Goal: Task Accomplishment & Management: Manage account settings

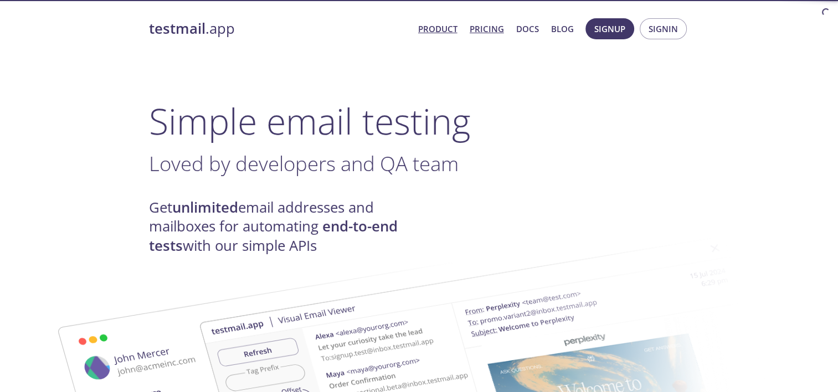
drag, startPoint x: 0, startPoint y: 0, endPoint x: 480, endPoint y: 25, distance: 480.2
click at [480, 25] on link "Pricing" at bounding box center [487, 29] width 34 height 14
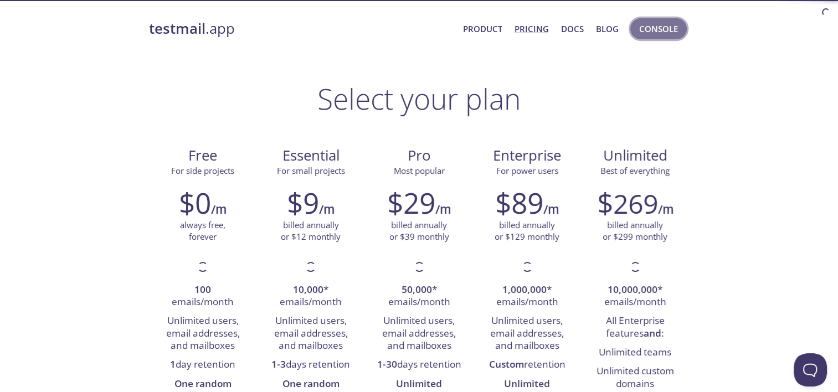
click at [684, 22] on button "Console" at bounding box center [658, 28] width 56 height 21
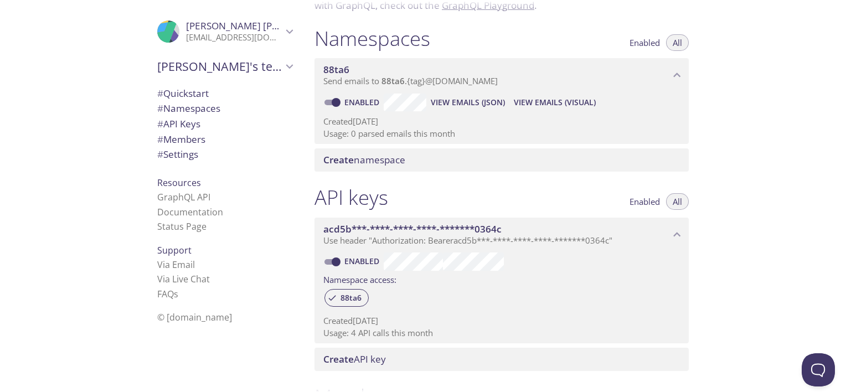
scroll to position [112, 0]
drag, startPoint x: 406, startPoint y: 84, endPoint x: 463, endPoint y: 98, distance: 58.7
click at [463, 98] on div "88ta6 Send emails to 88ta6 . {tag} @[DOMAIN_NAME] Enabled View Emails (JSON) Vi…" at bounding box center [502, 103] width 374 height 86
click at [487, 102] on span "View Emails (JSON)" at bounding box center [468, 103] width 74 height 13
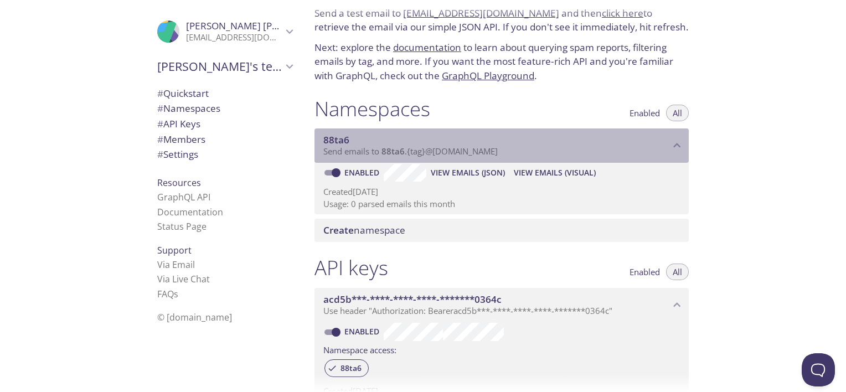
drag, startPoint x: 334, startPoint y: 154, endPoint x: 534, endPoint y: 148, distance: 199.4
click at [534, 148] on p "Send emails to 88ta6 . {tag} @[DOMAIN_NAME]" at bounding box center [496, 151] width 347 height 11
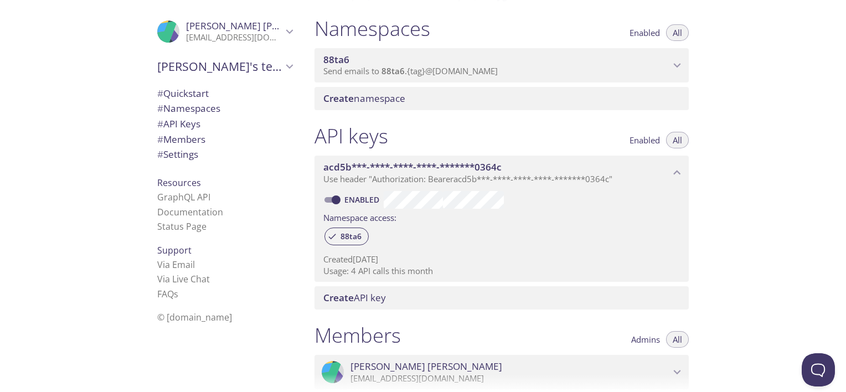
scroll to position [124, 0]
click at [338, 60] on span "88ta6" at bounding box center [336, 59] width 26 height 13
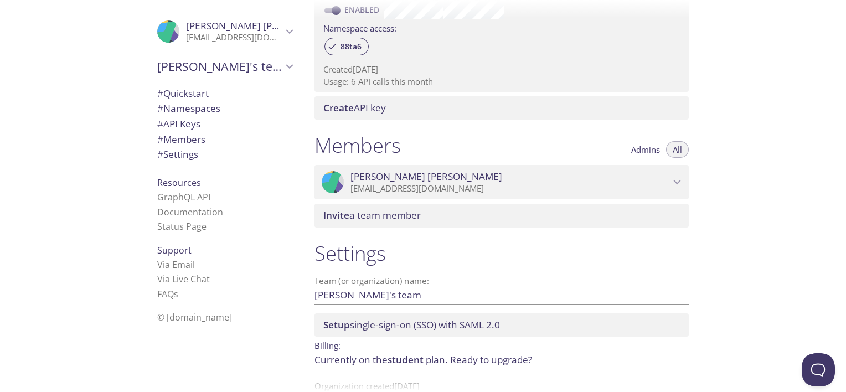
scroll to position [395, 0]
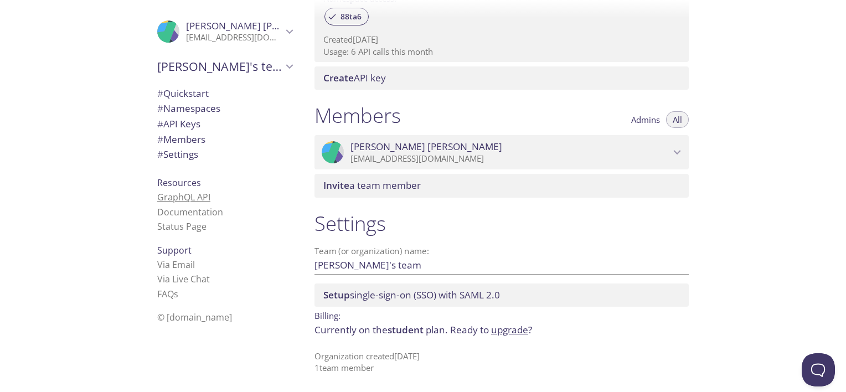
click at [184, 193] on link "GraphQL API" at bounding box center [183, 197] width 53 height 12
drag, startPoint x: 309, startPoint y: 368, endPoint x: 392, endPoint y: 362, distance: 83.3
click at [392, 362] on div "Settings Team (or organization) name: [PERSON_NAME]'s team Save Setup single-si…" at bounding box center [502, 292] width 392 height 177
click at [392, 362] on p "Organization created [DATE] 1 team member" at bounding box center [502, 363] width 374 height 24
drag, startPoint x: 392, startPoint y: 362, endPoint x: 322, endPoint y: 354, distance: 70.1
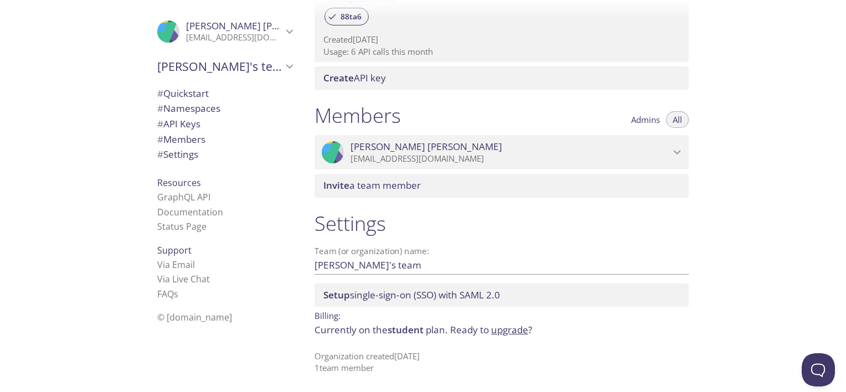
click at [322, 354] on p "Organization created [DATE] 1 team member" at bounding box center [502, 363] width 374 height 24
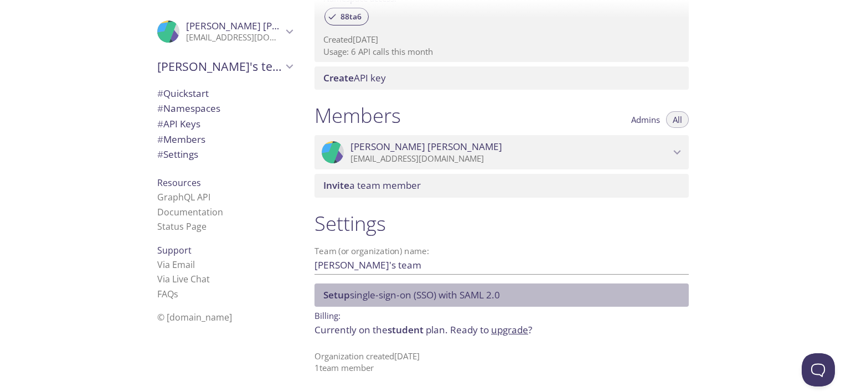
click at [385, 298] on span "Setup single-sign-on (SSO) with [PERSON_NAME] 2.0" at bounding box center [411, 294] width 177 height 13
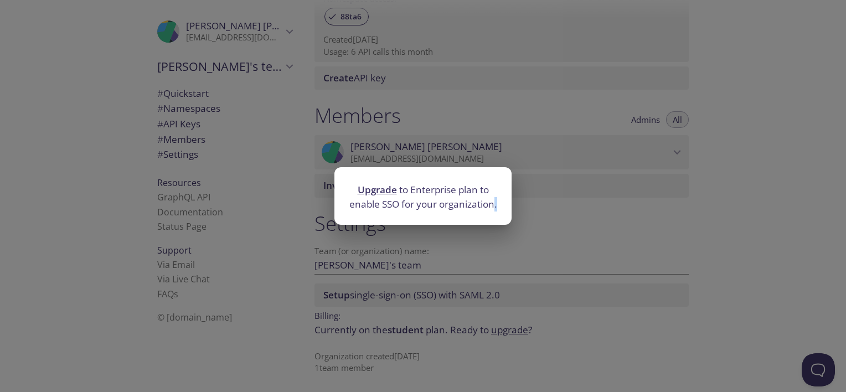
click at [385, 298] on div "Upgrade to Enterprise plan to enable SSO for your organization." at bounding box center [423, 196] width 846 height 392
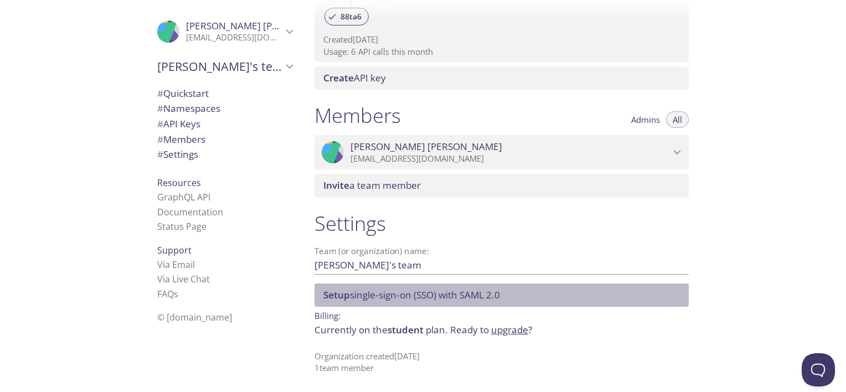
click at [385, 298] on span "Setup single-sign-on (SSO) with [PERSON_NAME] 2.0" at bounding box center [411, 294] width 177 height 13
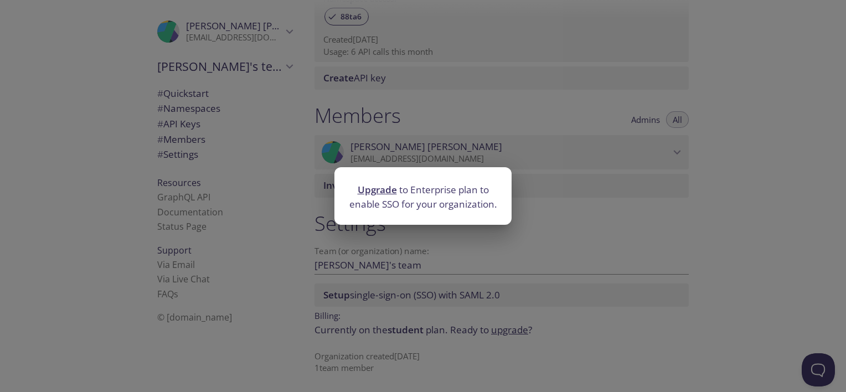
click at [398, 255] on div "Upgrade to Enterprise plan to enable SSO for your organization." at bounding box center [423, 196] width 846 height 392
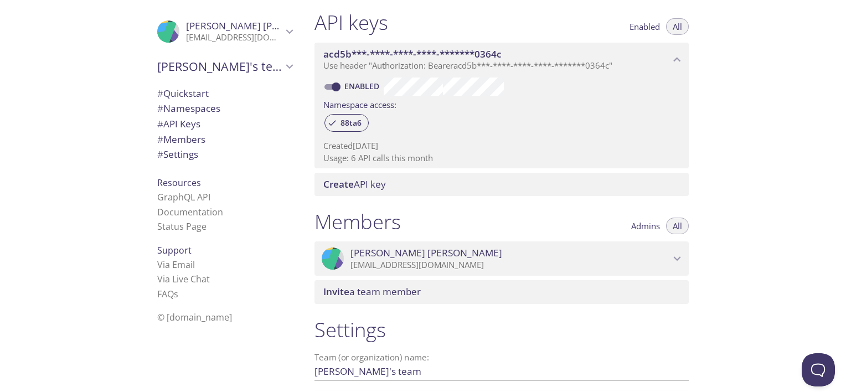
scroll to position [288, 0]
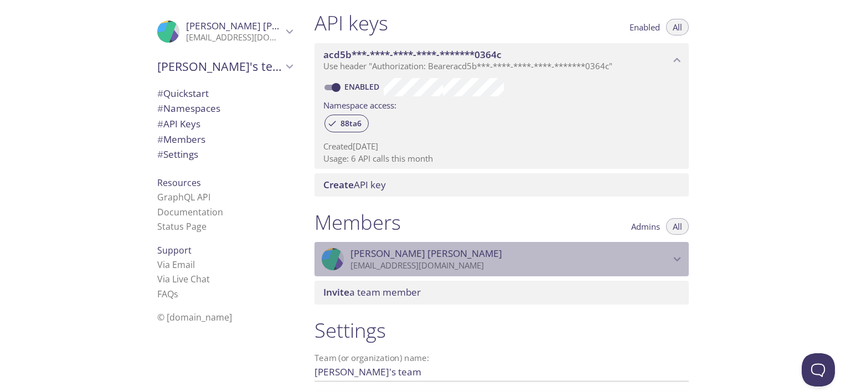
click at [386, 259] on span "[PERSON_NAME]" at bounding box center [427, 254] width 152 height 12
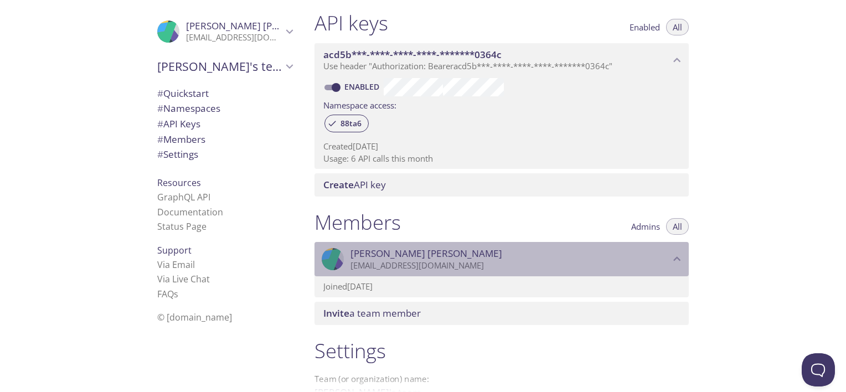
click at [386, 259] on span "[PERSON_NAME]" at bounding box center [427, 254] width 152 height 12
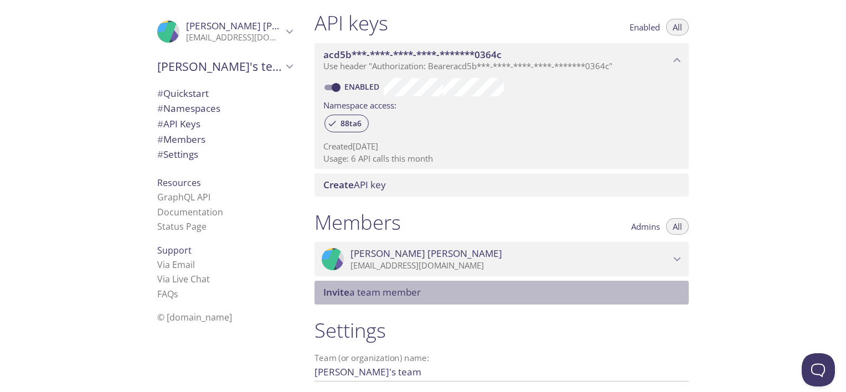
click at [353, 290] on span "Invite a team member" at bounding box center [371, 292] width 97 height 13
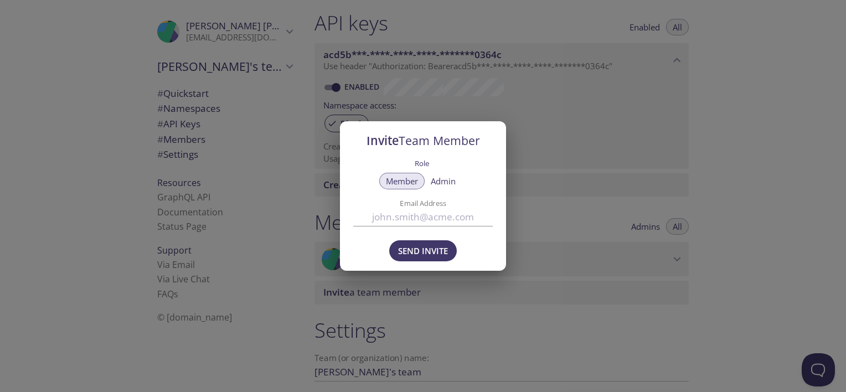
click at [447, 181] on span "Admin" at bounding box center [443, 181] width 25 height 0
click at [392, 190] on div "Member Admin" at bounding box center [423, 183] width 140 height 23
click at [380, 250] on div "Send Invite" at bounding box center [423, 252] width 166 height 38
click at [295, 261] on div "Invite Team Member Role Member Admin Email Address Send Invite" at bounding box center [423, 196] width 846 height 392
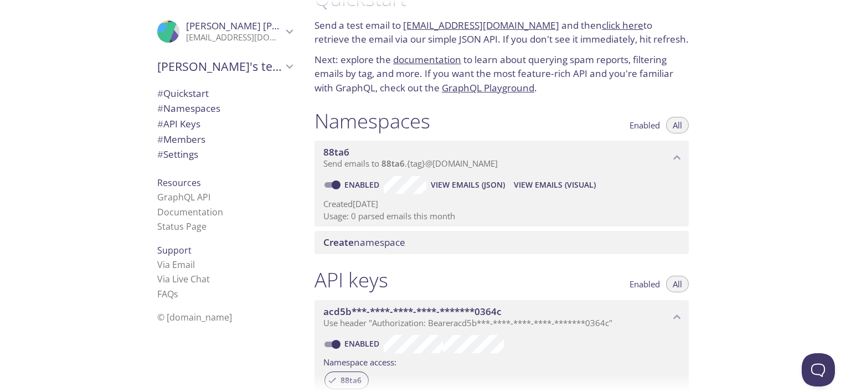
scroll to position [0, 0]
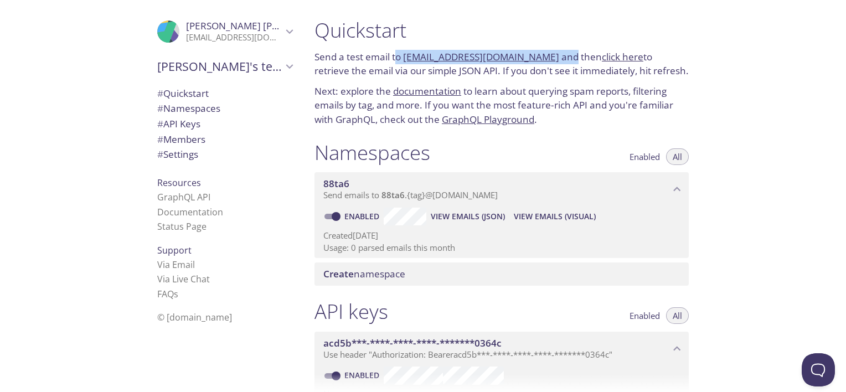
drag, startPoint x: 395, startPoint y: 62, endPoint x: 560, endPoint y: 53, distance: 165.2
click at [560, 53] on p "Send a test email to [EMAIL_ADDRESS][DOMAIN_NAME] and then click here to retrie…" at bounding box center [502, 64] width 374 height 28
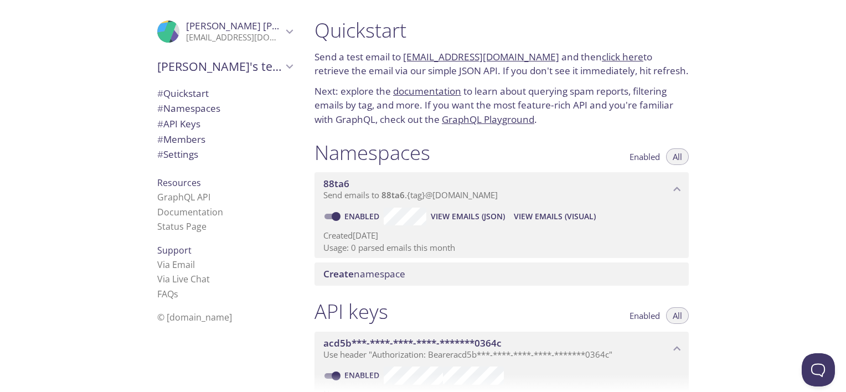
drag, startPoint x: 560, startPoint y: 53, endPoint x: 471, endPoint y: 78, distance: 92.4
click at [471, 78] on p "Send a test email to [EMAIL_ADDRESS][DOMAIN_NAME] and then click here to retrie…" at bounding box center [502, 64] width 374 height 28
drag, startPoint x: 398, startPoint y: 58, endPoint x: 552, endPoint y: 53, distance: 153.4
click at [552, 53] on p "Send a test email to [EMAIL_ADDRESS][DOMAIN_NAME] and then click here to retrie…" at bounding box center [502, 64] width 374 height 28
drag, startPoint x: 552, startPoint y: 53, endPoint x: 488, endPoint y: 73, distance: 66.7
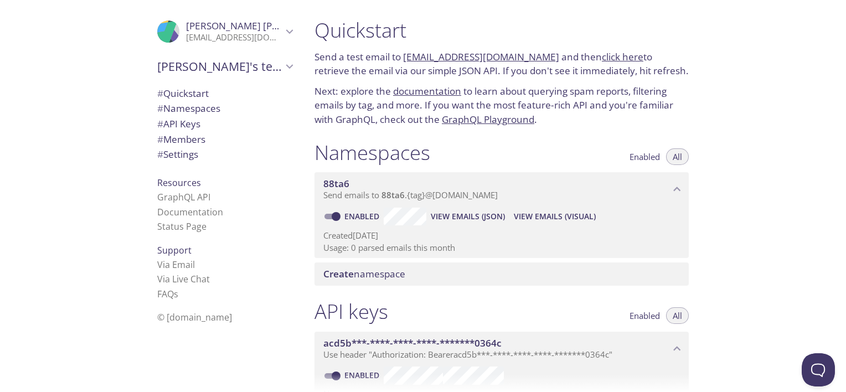
click at [488, 73] on p "Send a test email to [EMAIL_ADDRESS][DOMAIN_NAME] and then click here to retrie…" at bounding box center [502, 64] width 374 height 28
